Goal: Information Seeking & Learning: Learn about a topic

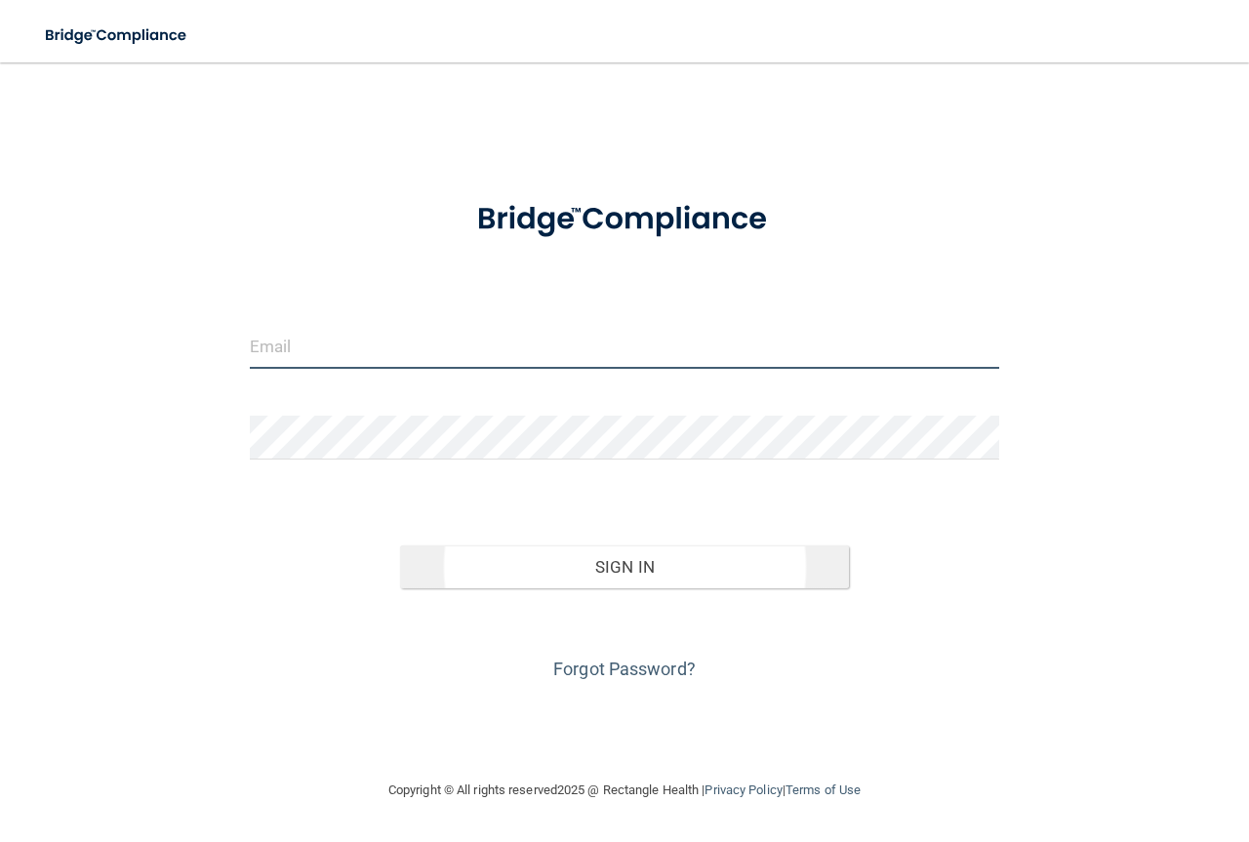
type input "[PERSON_NAME][EMAIL_ADDRESS][PERSON_NAME][DOMAIN_NAME]"
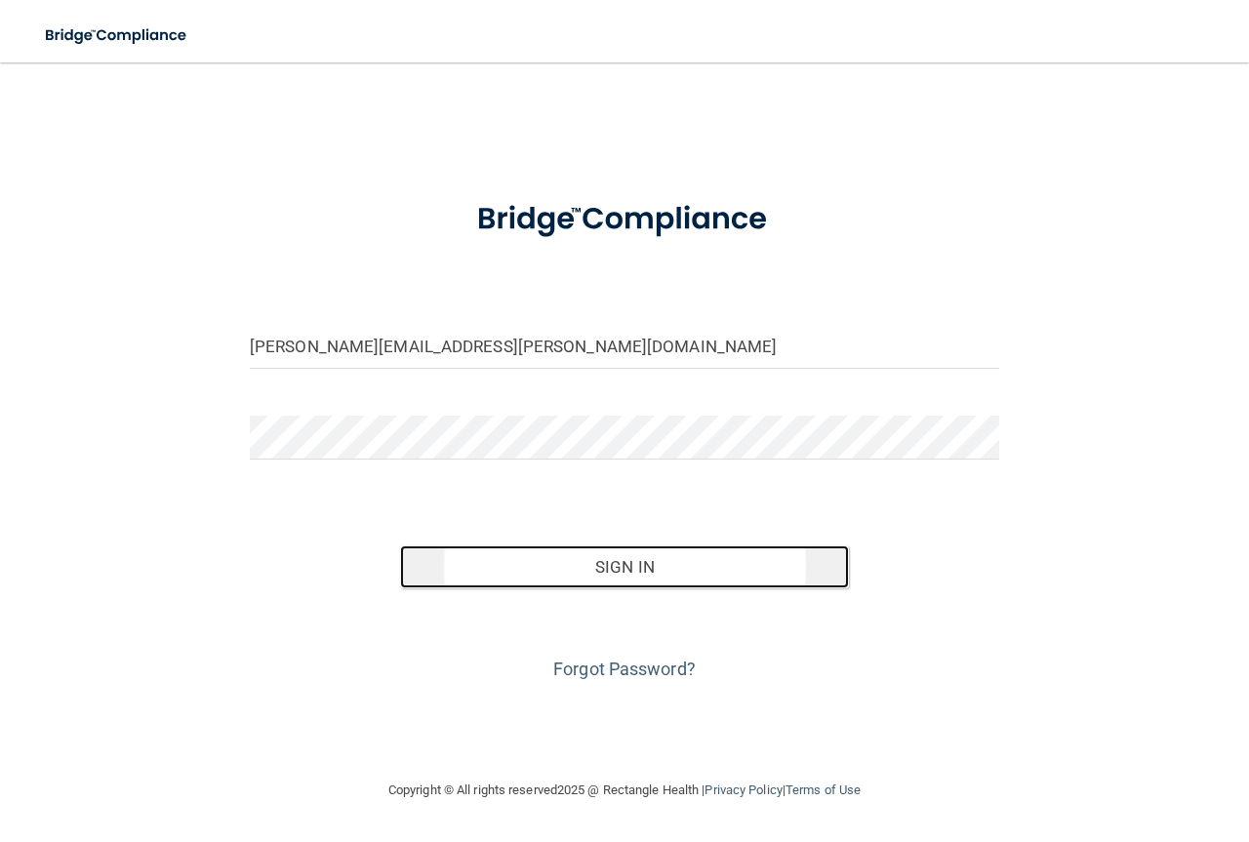
click at [619, 567] on button "Sign In" at bounding box center [625, 567] width 450 height 43
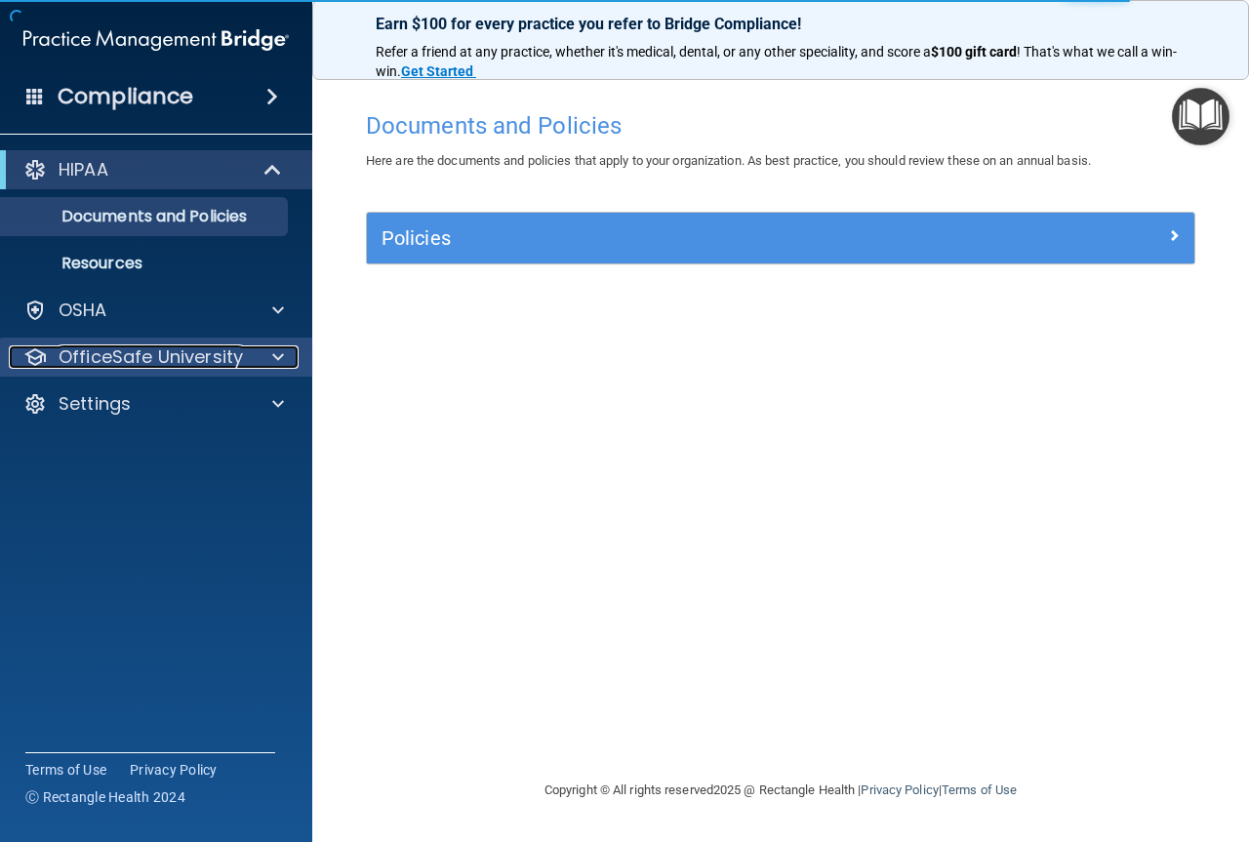
click at [276, 357] on span at bounding box center [278, 357] width 12 height 23
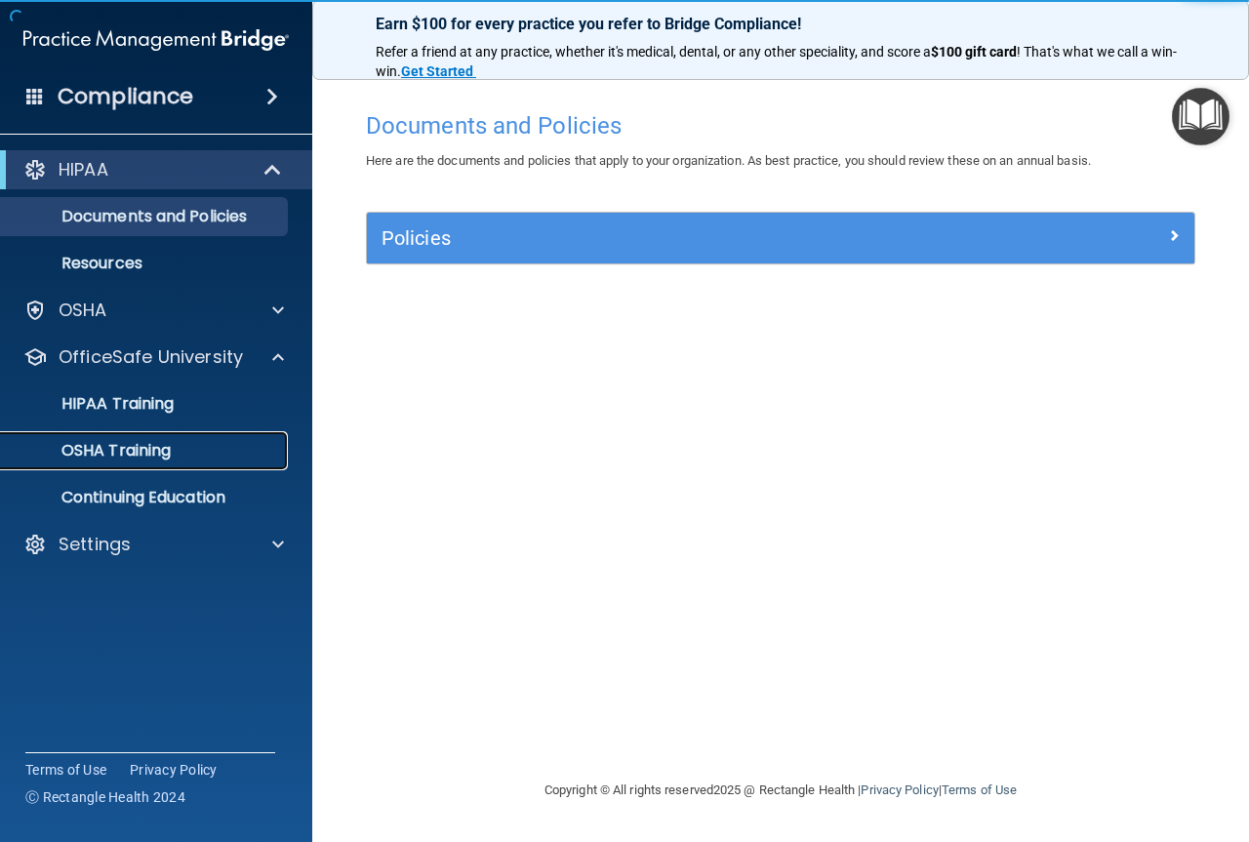
click at [160, 449] on p "OSHA Training" at bounding box center [92, 451] width 158 height 20
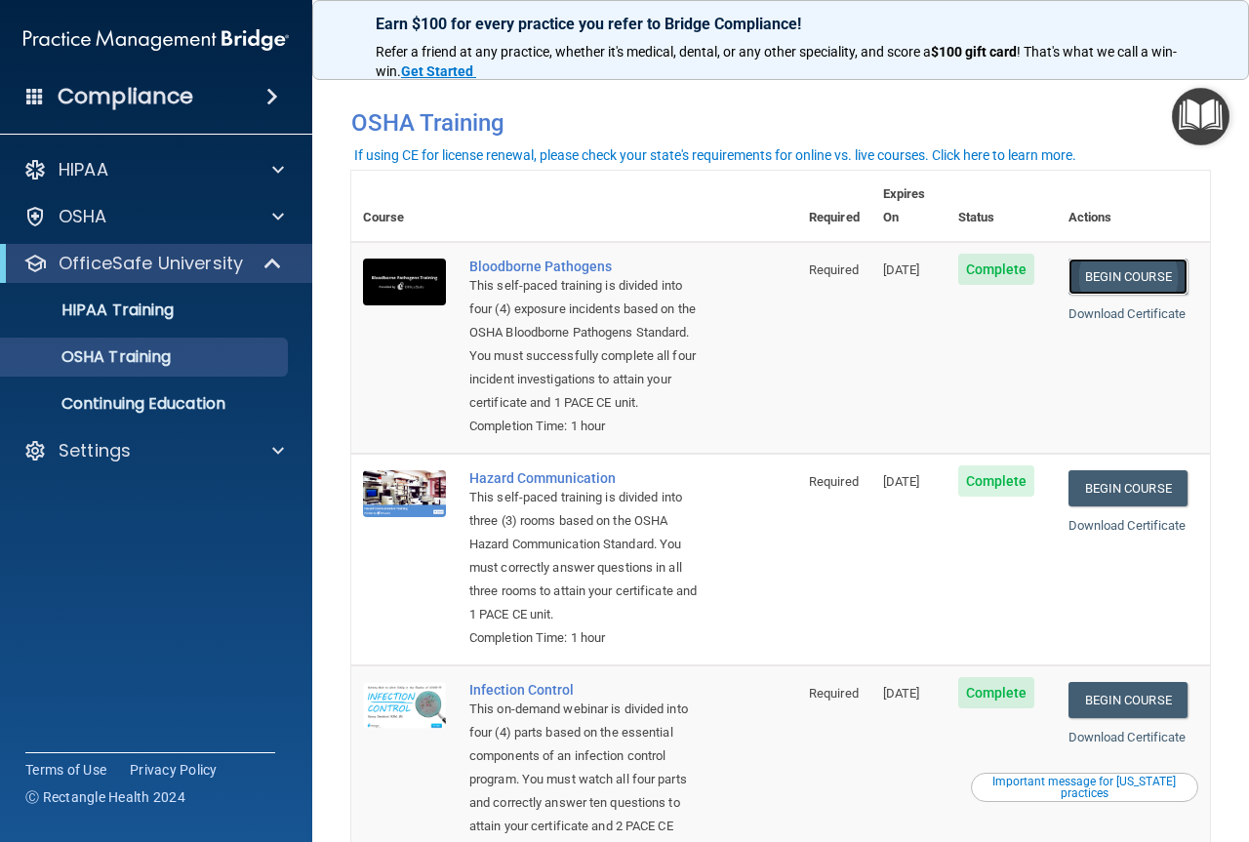
click at [1113, 259] on link "Begin Course" at bounding box center [1128, 277] width 119 height 36
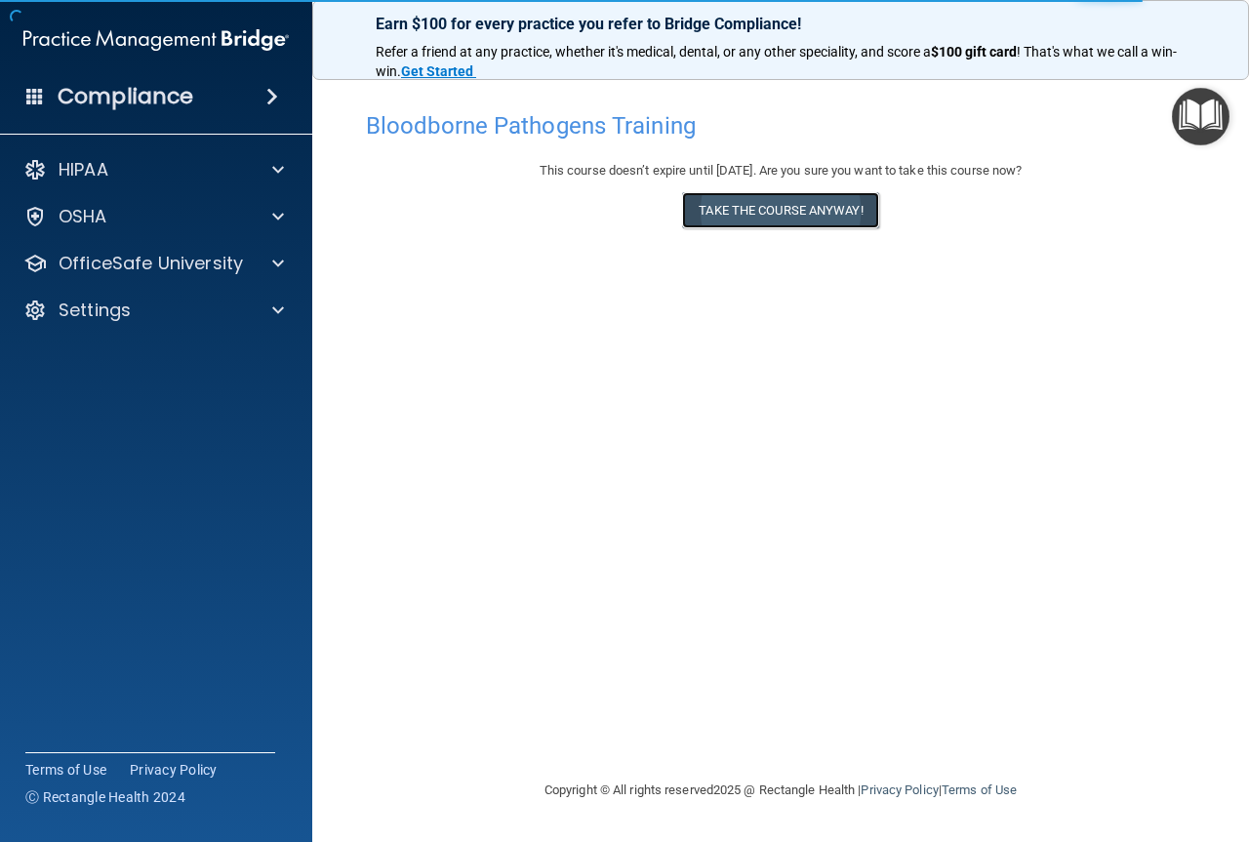
click at [768, 212] on button "Take the course anyway!" at bounding box center [780, 210] width 196 height 36
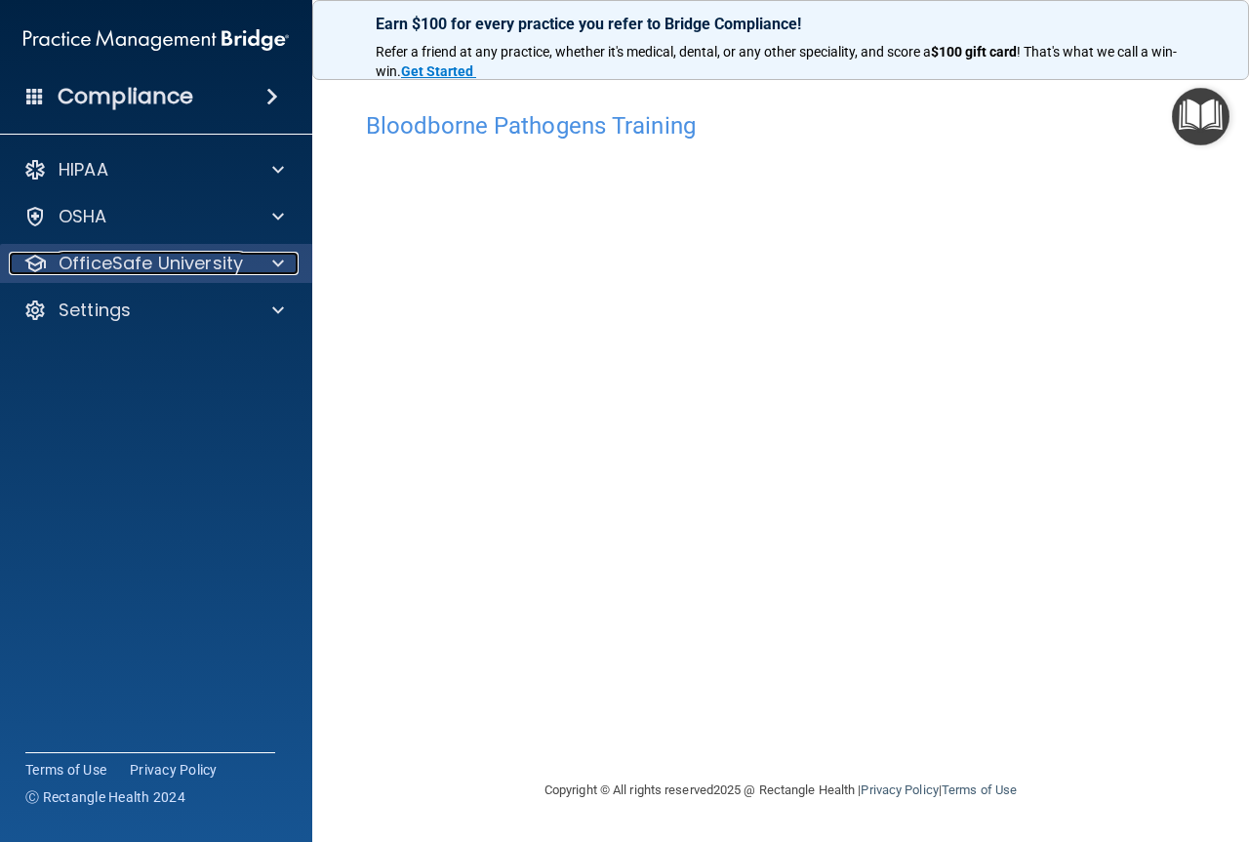
click at [268, 258] on div at bounding box center [275, 263] width 49 height 23
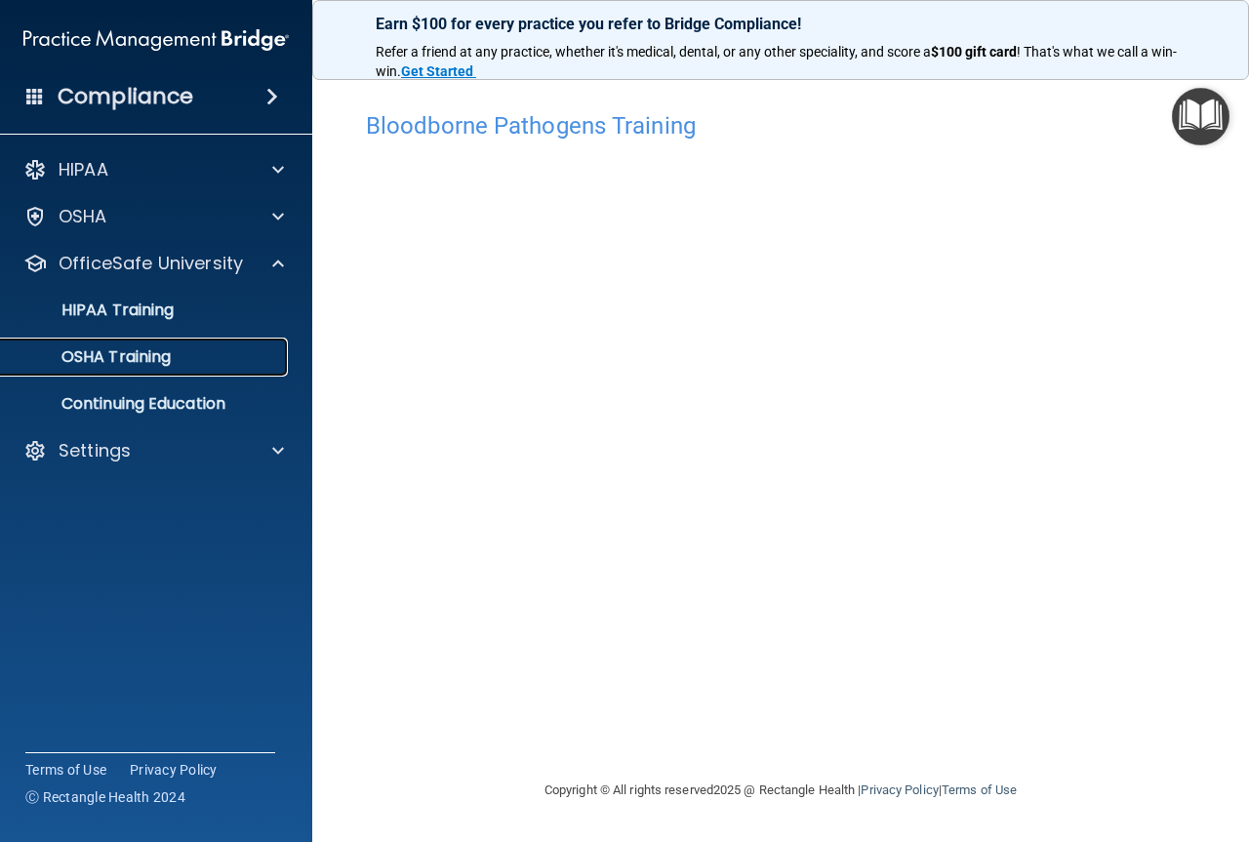
click at [170, 357] on p "OSHA Training" at bounding box center [92, 357] width 158 height 20
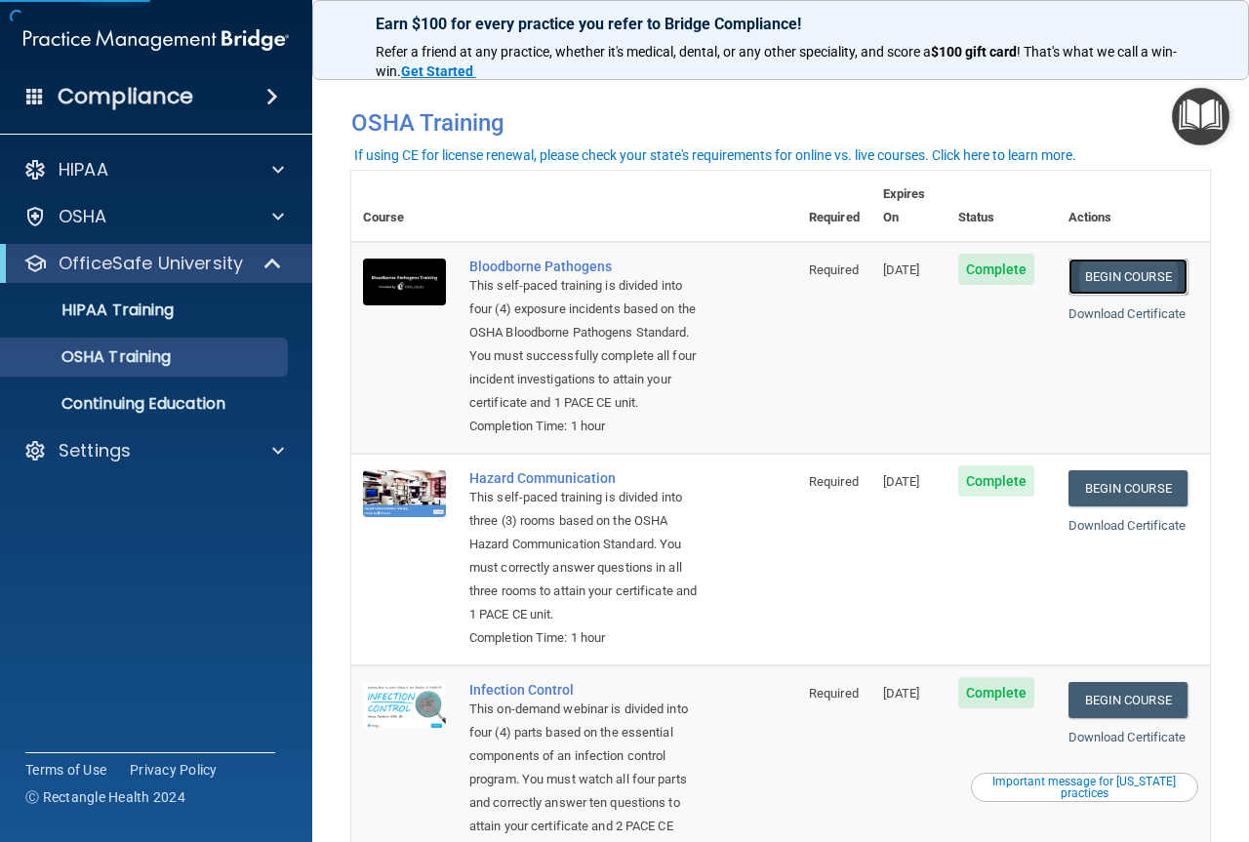
click at [1140, 259] on link "Begin Course" at bounding box center [1128, 277] width 119 height 36
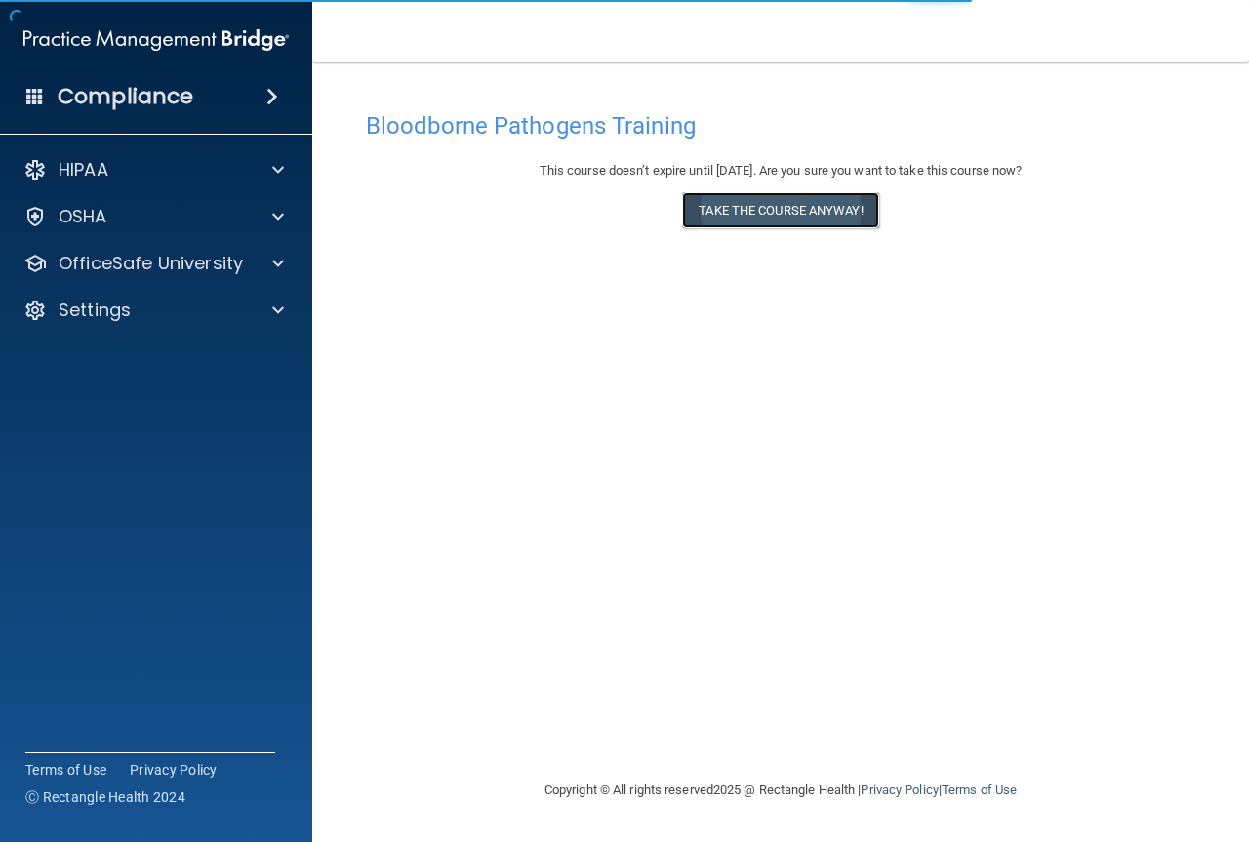
click at [800, 211] on button "Take the course anyway!" at bounding box center [780, 210] width 196 height 36
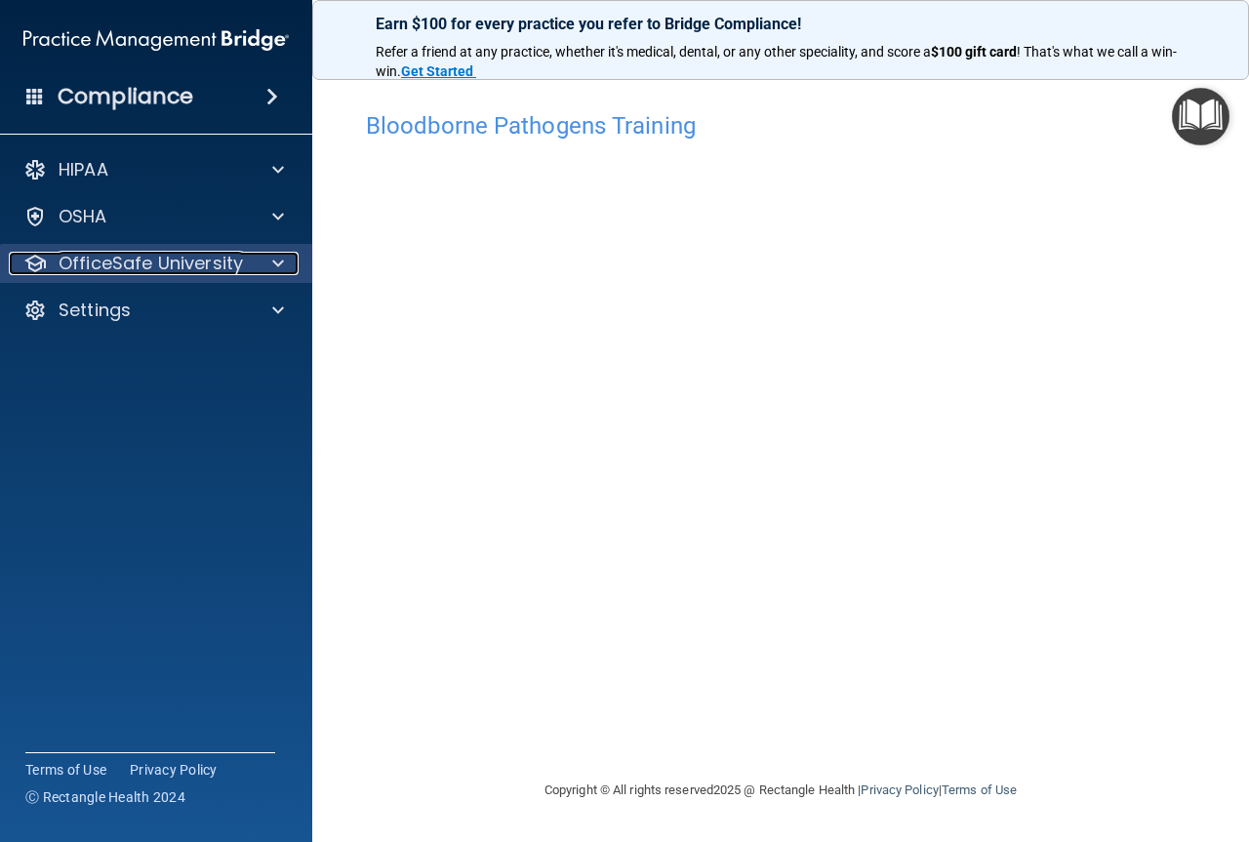
click at [284, 264] on div at bounding box center [275, 263] width 49 height 23
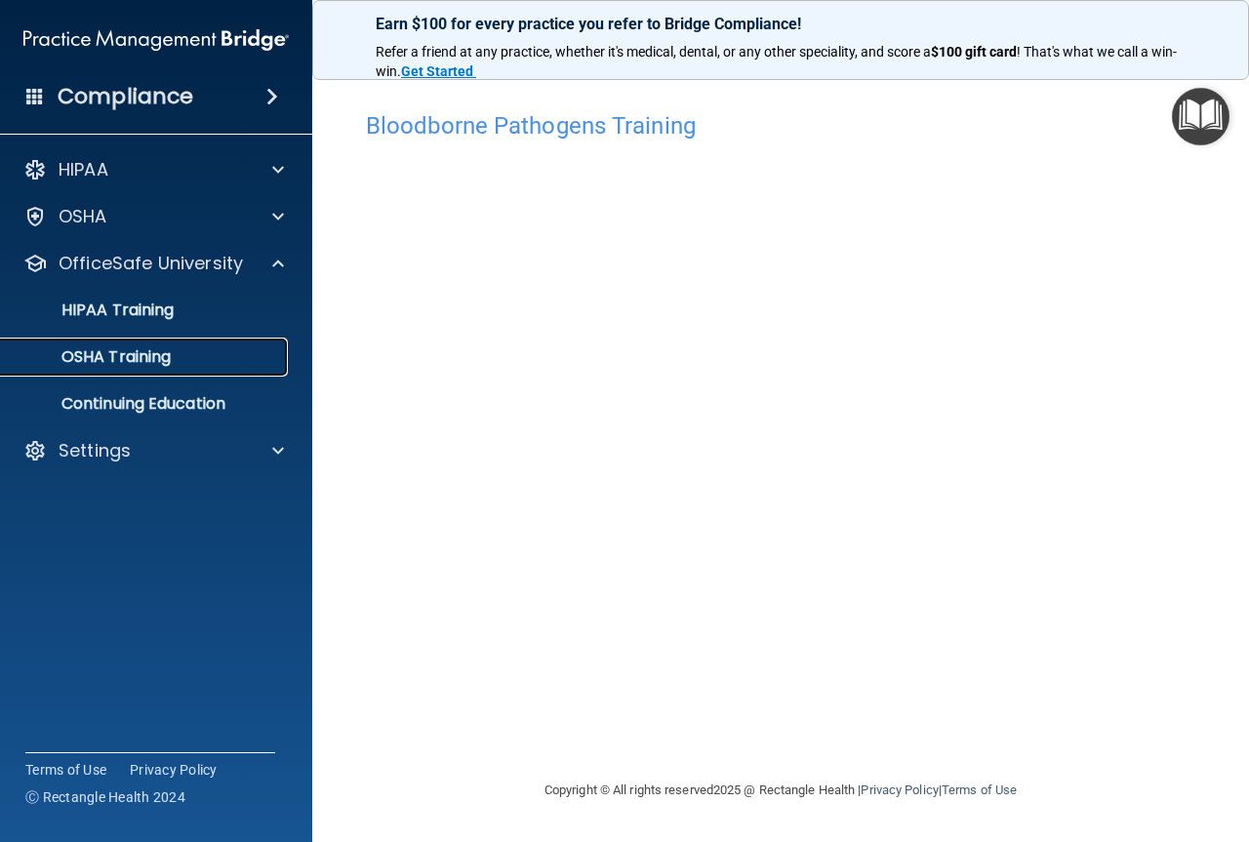
click at [189, 364] on div "OSHA Training" at bounding box center [146, 357] width 266 height 20
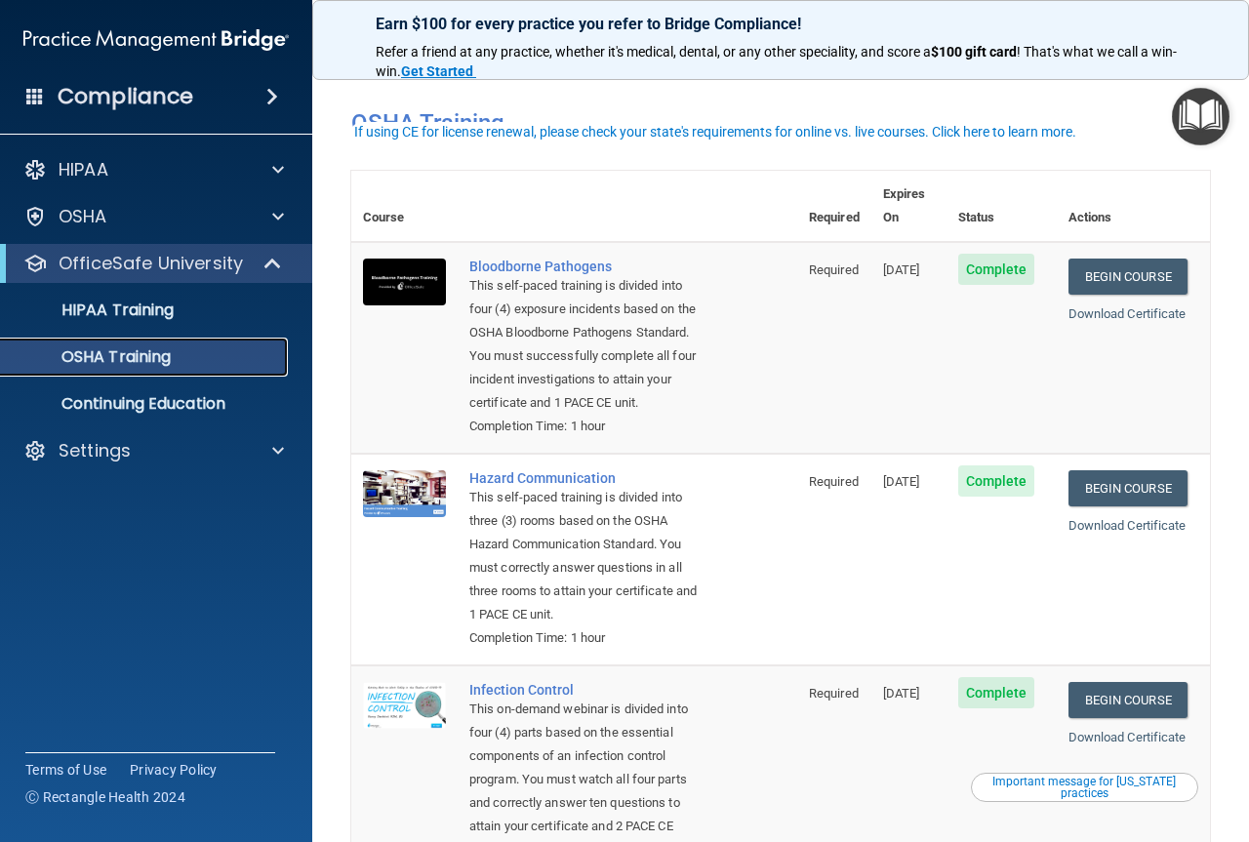
scroll to position [98, 0]
